Goal: Information Seeking & Learning: Learn about a topic

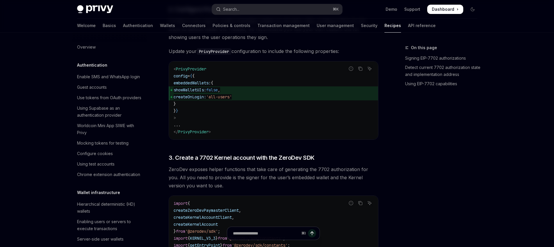
click at [91, 25] on div "Welcome Basics Authentication Wallets Connectors Policies & controls Transactio…" at bounding box center [256, 26] width 358 height 14
click at [103, 23] on link "Basics" at bounding box center [109, 26] width 13 height 14
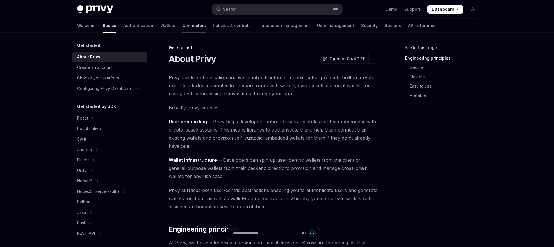
click at [182, 26] on link "Connectors" at bounding box center [194, 26] width 24 height 14
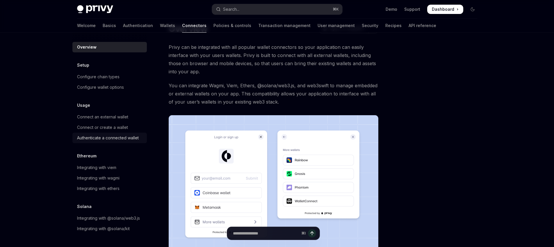
scroll to position [6, 0]
click at [117, 113] on div "Connect an external wallet" at bounding box center [102, 116] width 51 height 7
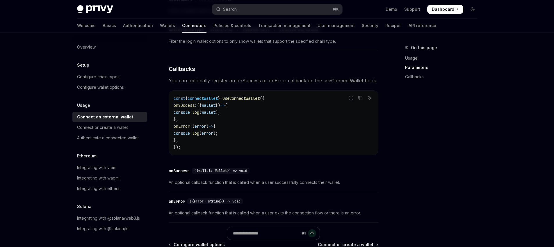
scroll to position [392, 0]
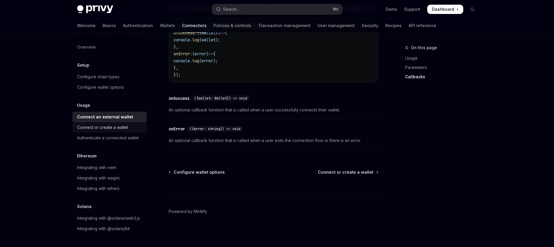
click at [110, 124] on div "Connect or create a wallet" at bounding box center [102, 127] width 51 height 7
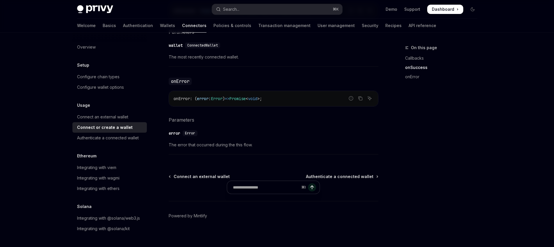
scroll to position [404, 0]
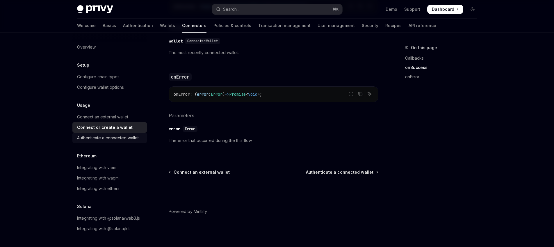
click at [106, 134] on div "Authenticate a connected wallet" at bounding box center [108, 137] width 62 height 7
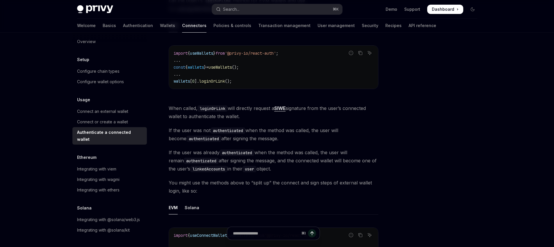
scroll to position [12, 0]
click at [119, 176] on div "Integrating with wagmi" at bounding box center [98, 179] width 42 height 7
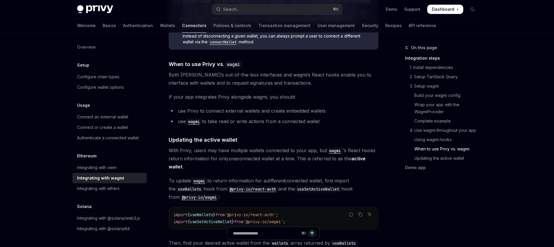
scroll to position [1581, 0]
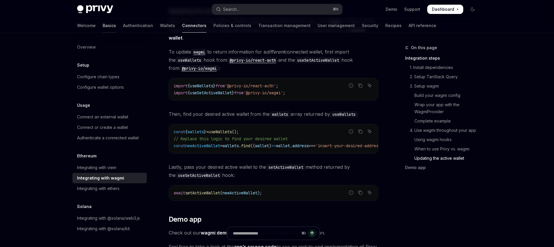
click at [103, 25] on link "Basics" at bounding box center [109, 26] width 13 height 14
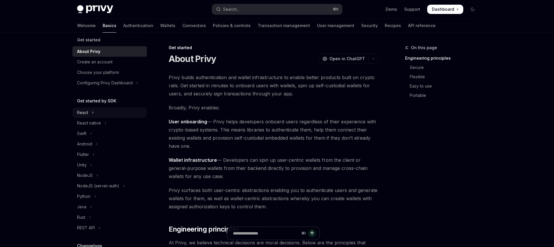
click at [96, 112] on button "React" at bounding box center [109, 112] width 74 height 10
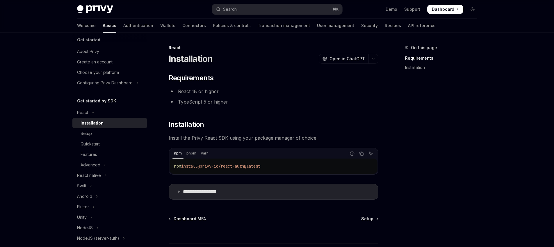
scroll to position [18, 0]
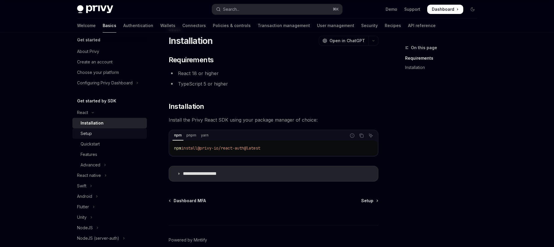
click at [87, 136] on div "Setup" at bounding box center [86, 133] width 11 height 7
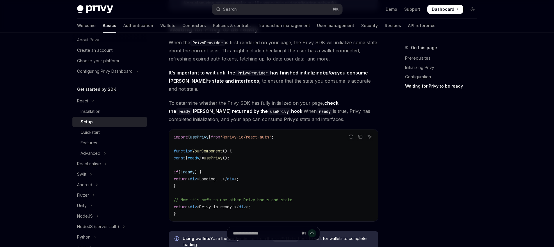
scroll to position [609, 0]
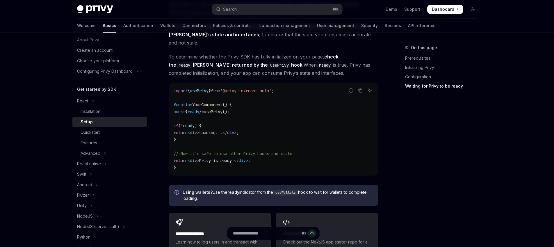
click at [199, 109] on span "ready" at bounding box center [193, 111] width 12 height 5
copy span "ready"
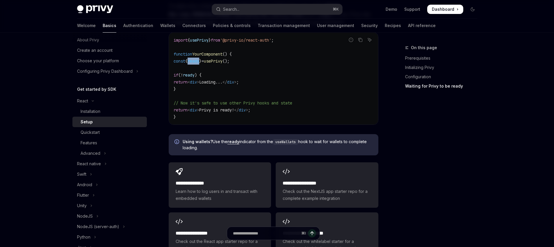
scroll to position [759, 0]
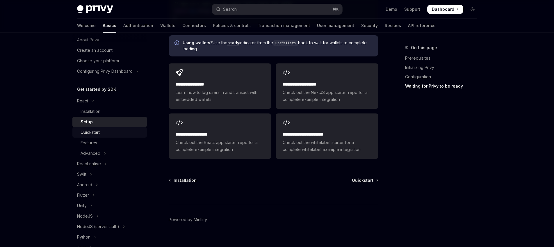
click at [91, 132] on div "Quickstart" at bounding box center [90, 132] width 19 height 7
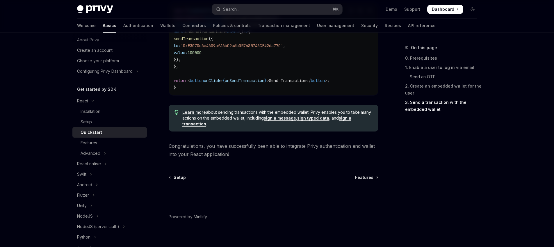
scroll to position [604, 0]
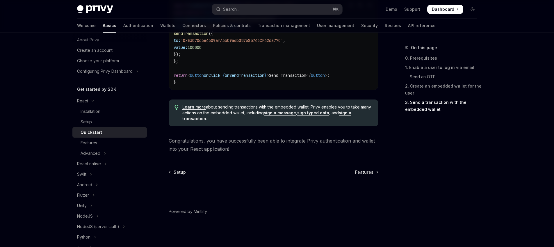
click at [116, 135] on div "Quickstart" at bounding box center [112, 132] width 63 height 7
click at [112, 138] on link "Features" at bounding box center [109, 142] width 74 height 10
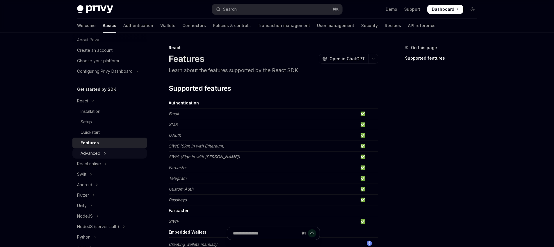
click at [104, 153] on icon "Toggle Advanced section" at bounding box center [105, 153] width 2 height 7
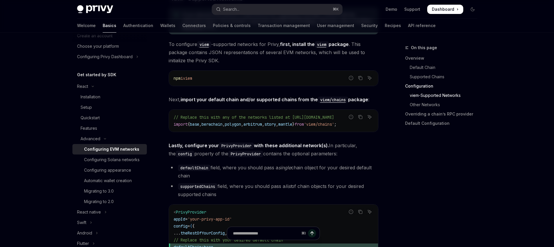
scroll to position [726, 0]
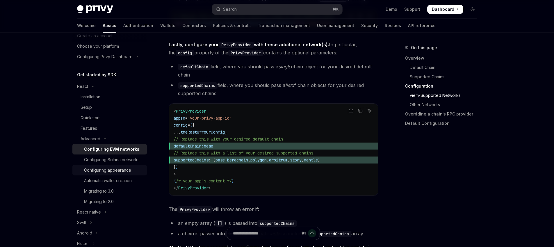
click at [119, 173] on link "Configuring appearance" at bounding box center [109, 170] width 74 height 10
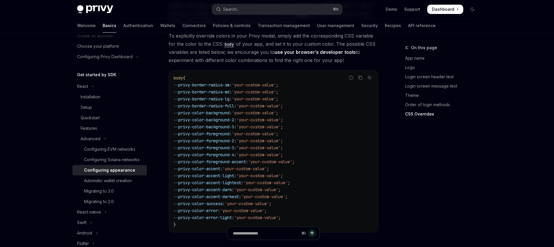
scroll to position [1426, 0]
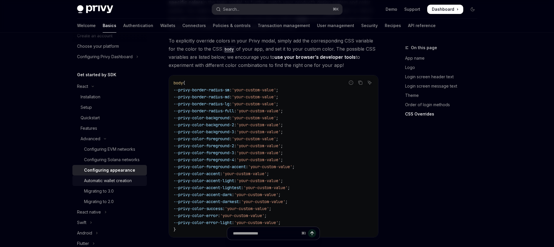
click at [101, 184] on div "Automatic wallet creation" at bounding box center [108, 180] width 48 height 7
type textarea "*"
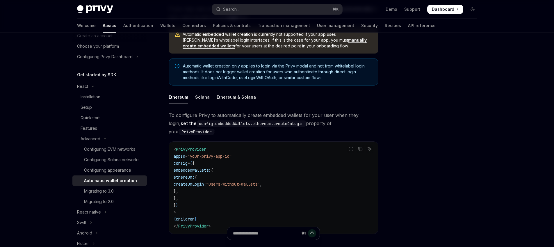
scroll to position [62, 0]
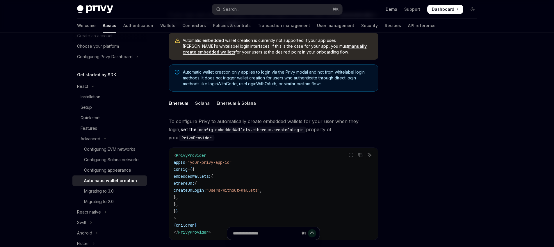
click at [396, 6] on link "Demo" at bounding box center [391, 9] width 12 height 6
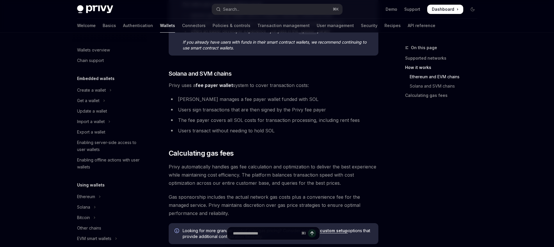
scroll to position [19, 0]
